Goal: Task Accomplishment & Management: Manage account settings

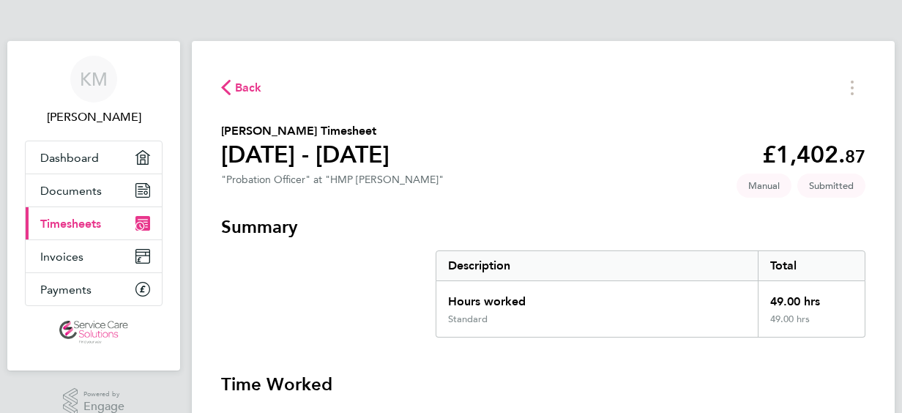
click at [250, 90] on span "Back" at bounding box center [248, 88] width 27 height 18
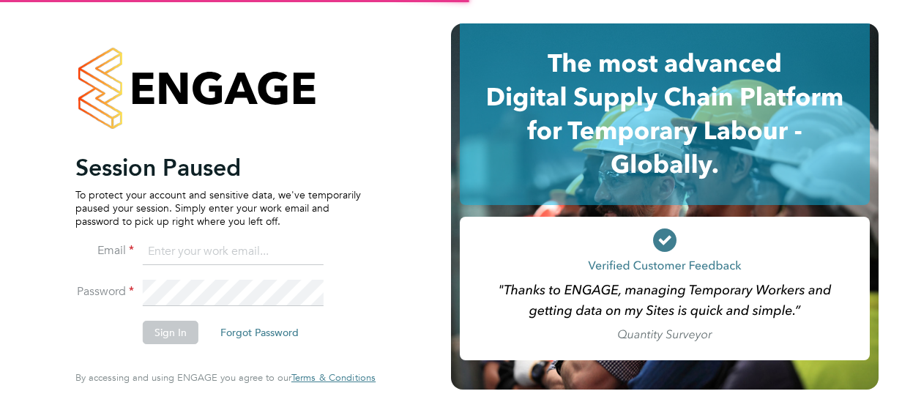
type input "kelly.manning1@justice.gov.uk"
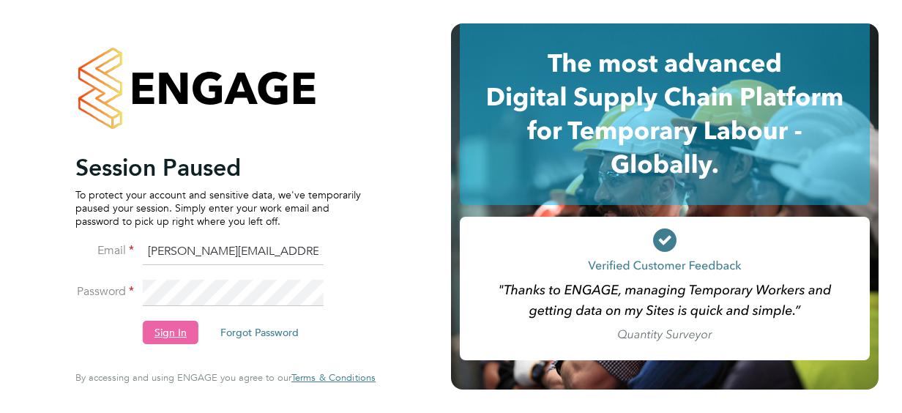
click at [171, 332] on button "Sign In" at bounding box center [171, 332] width 56 height 23
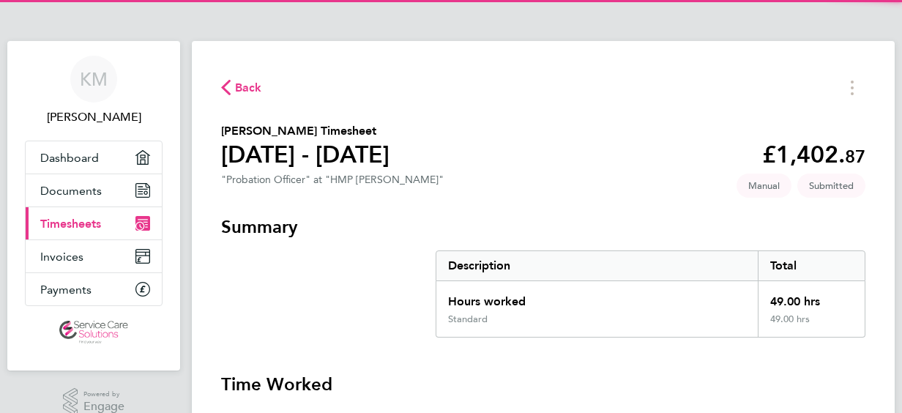
scroll to position [29, 0]
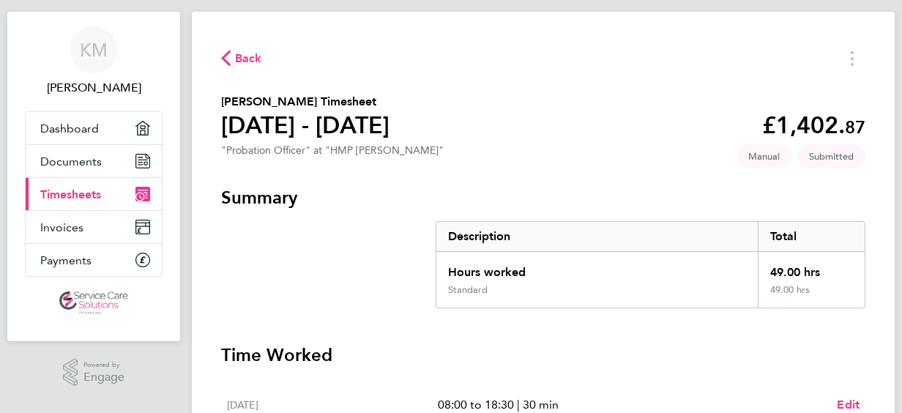
click at [103, 198] on link "Current page: Timesheets" at bounding box center [94, 194] width 136 height 32
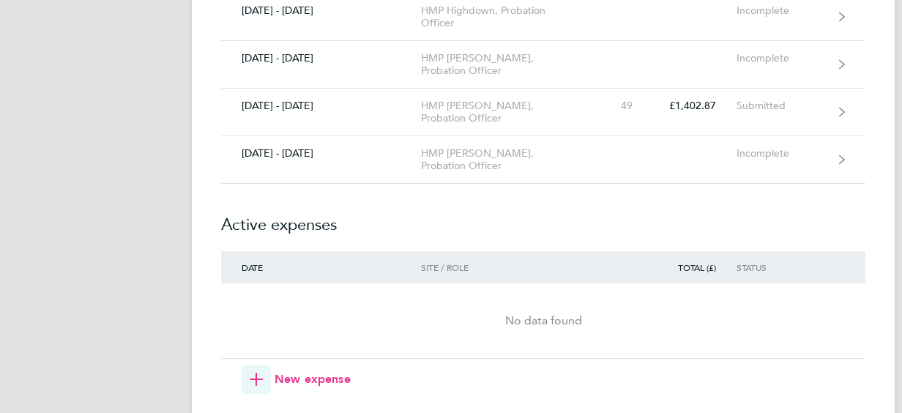
scroll to position [1522, 0]
